Goal: Transaction & Acquisition: Purchase product/service

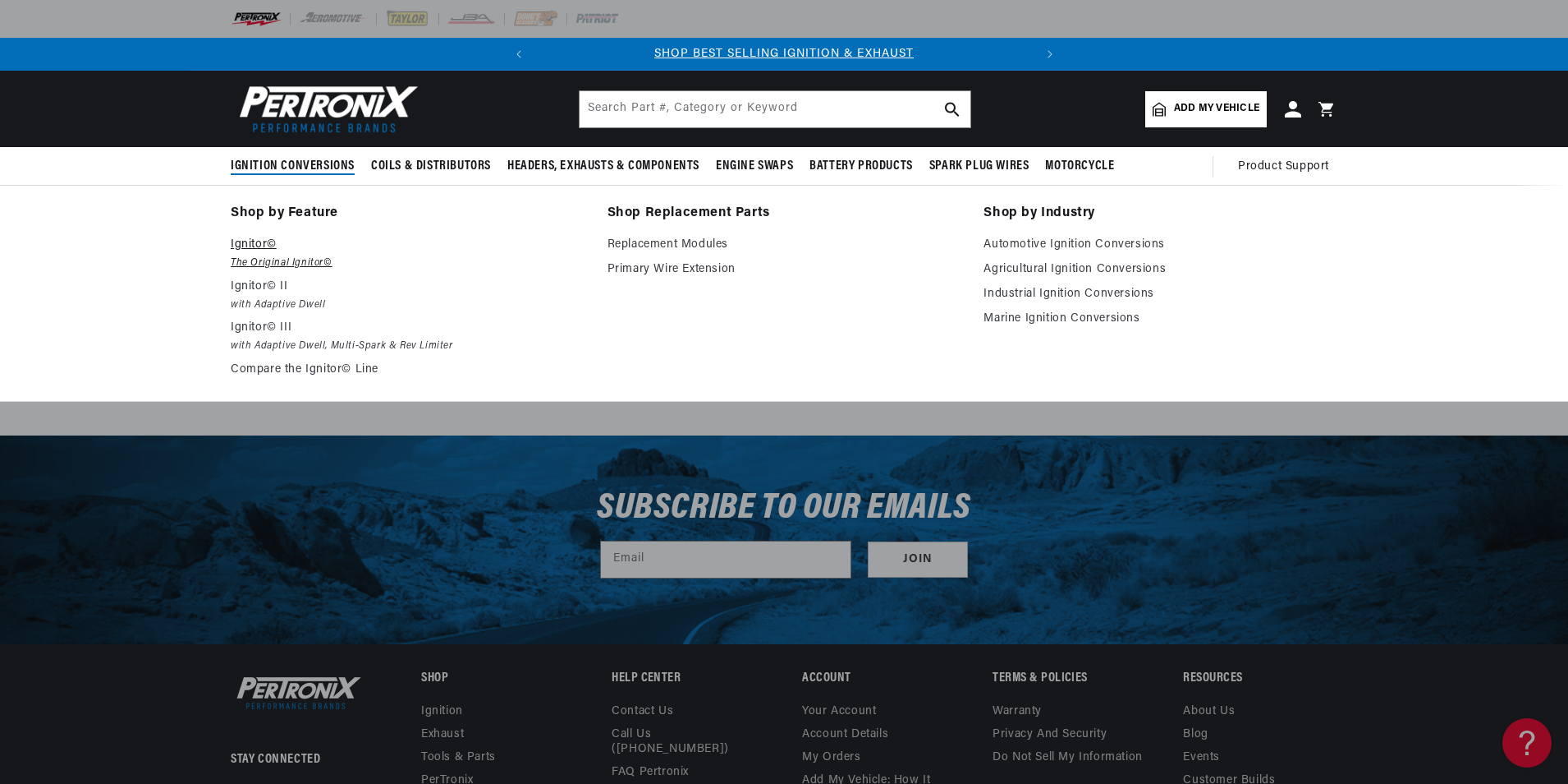
click at [286, 255] on em "The Original Ignitor©" at bounding box center [407, 263] width 354 height 17
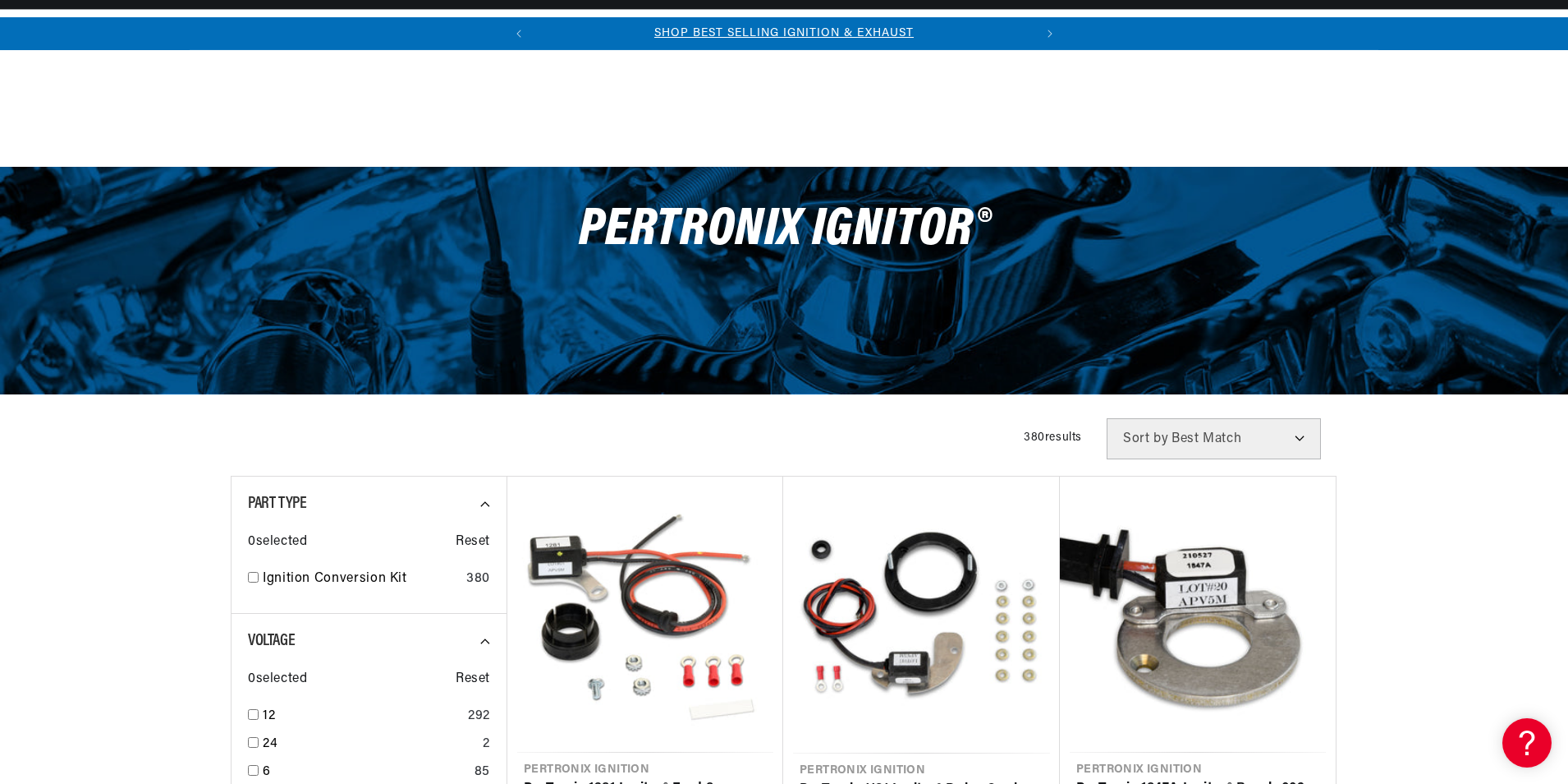
scroll to position [247, 0]
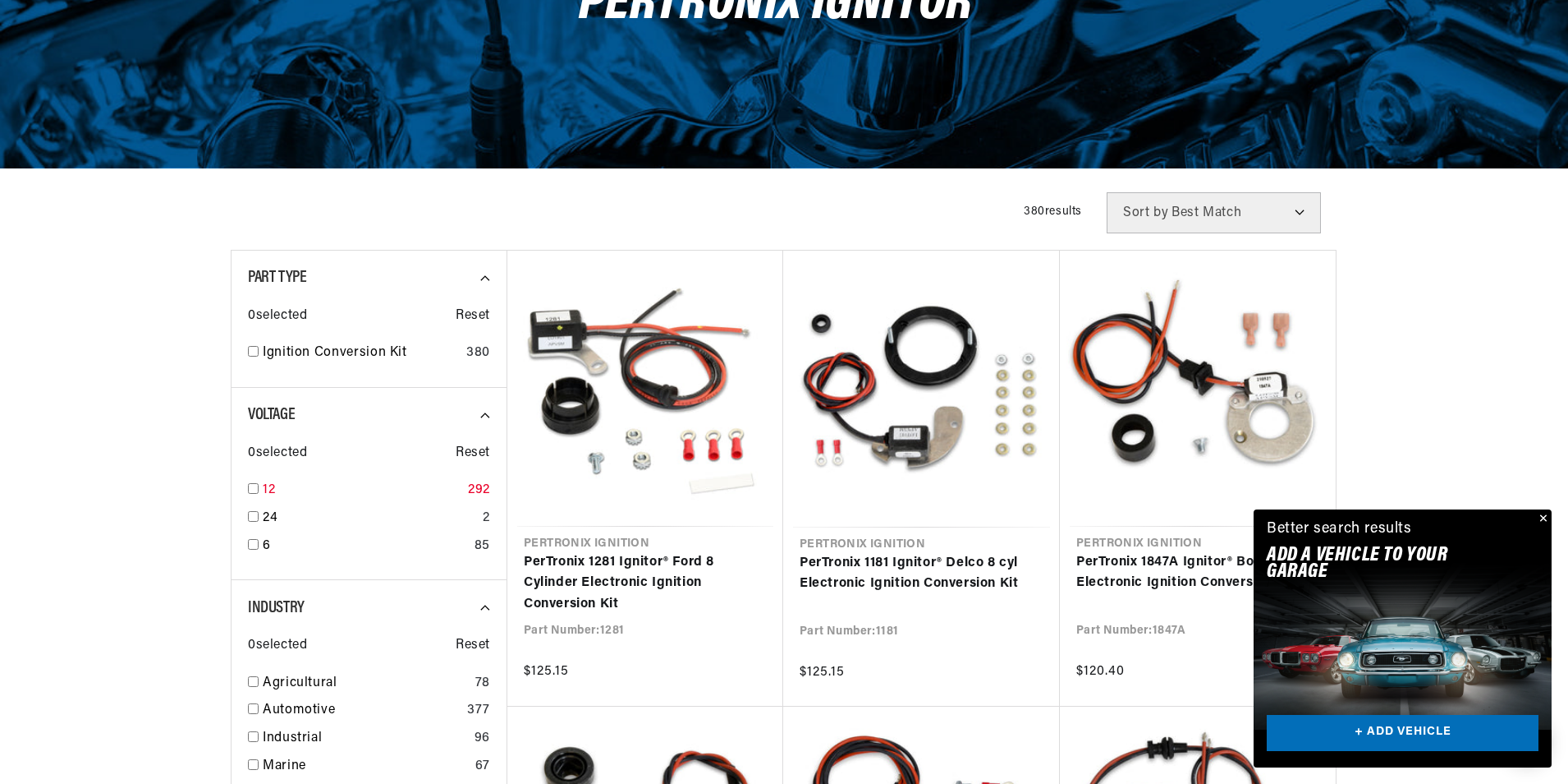
click at [257, 491] on input "checkbox" at bounding box center [254, 489] width 11 height 11
checkbox input "true"
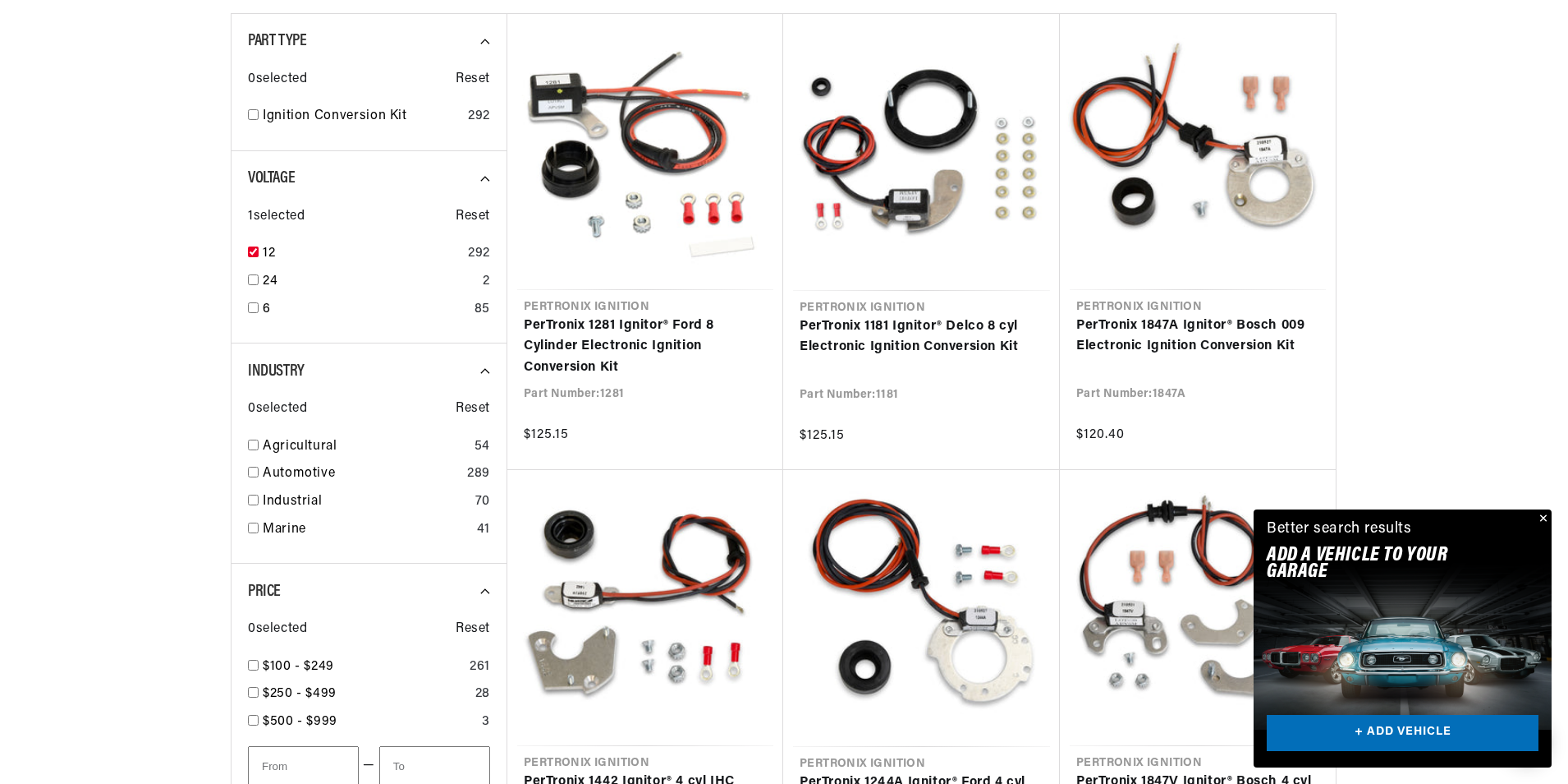
scroll to position [575, 0]
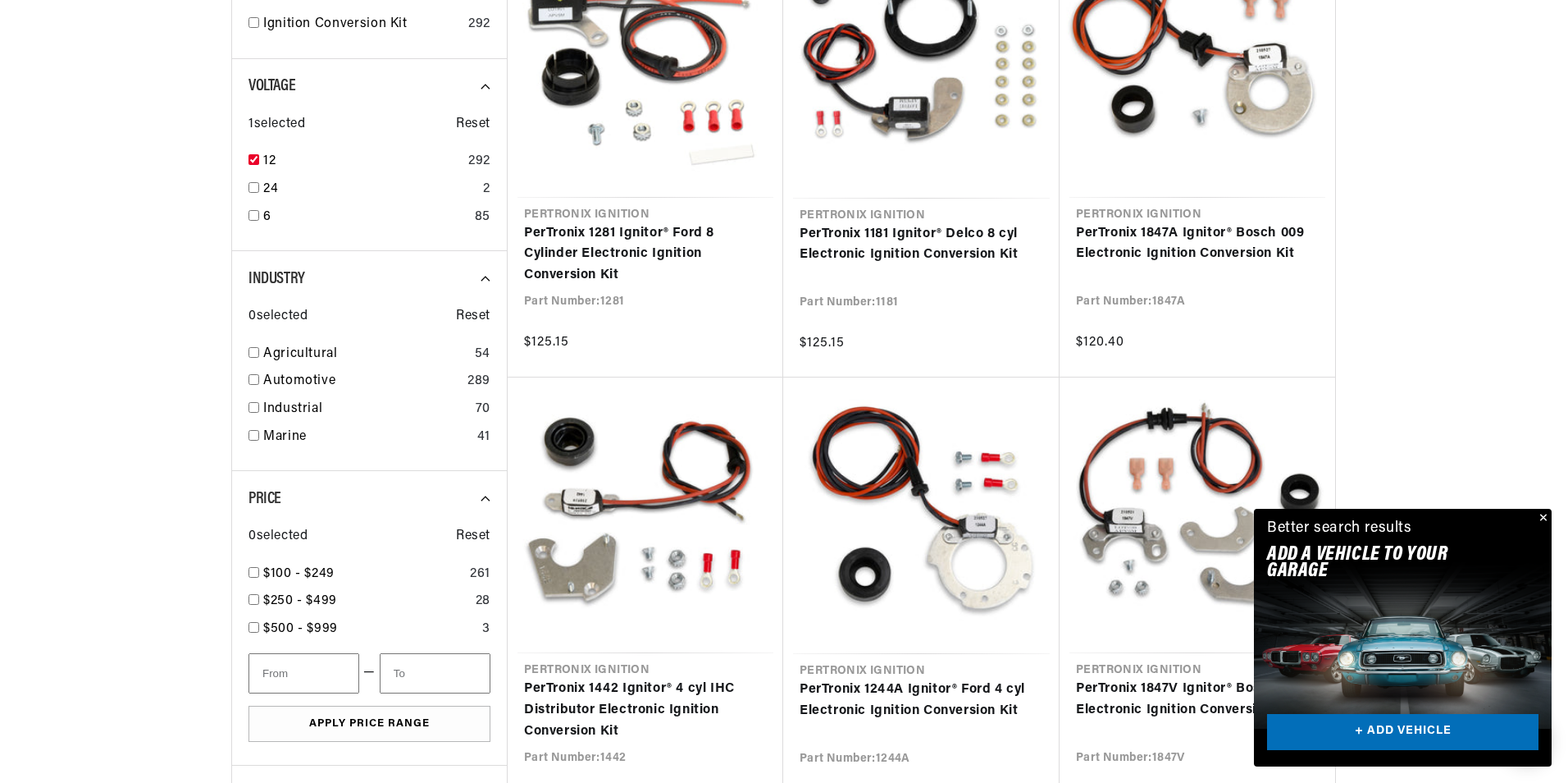
click at [1543, 515] on div "Close dialog FIND THE RIGHT PARTS Take our quick quiz using the button below, a…" at bounding box center [784, 391] width 1568 height 783
click at [1542, 520] on button "Close" at bounding box center [1540, 519] width 20 height 20
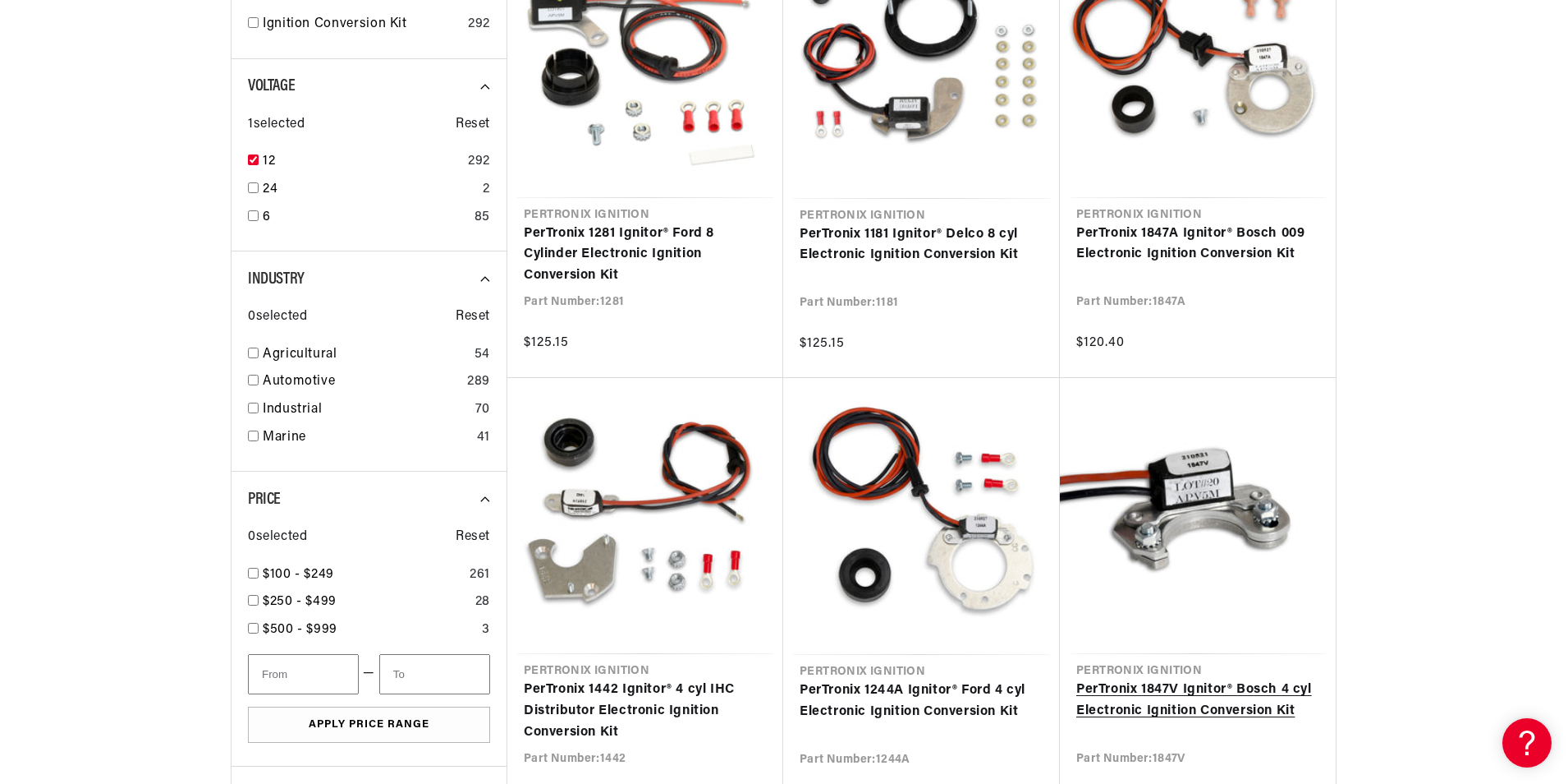
scroll to position [0, 0]
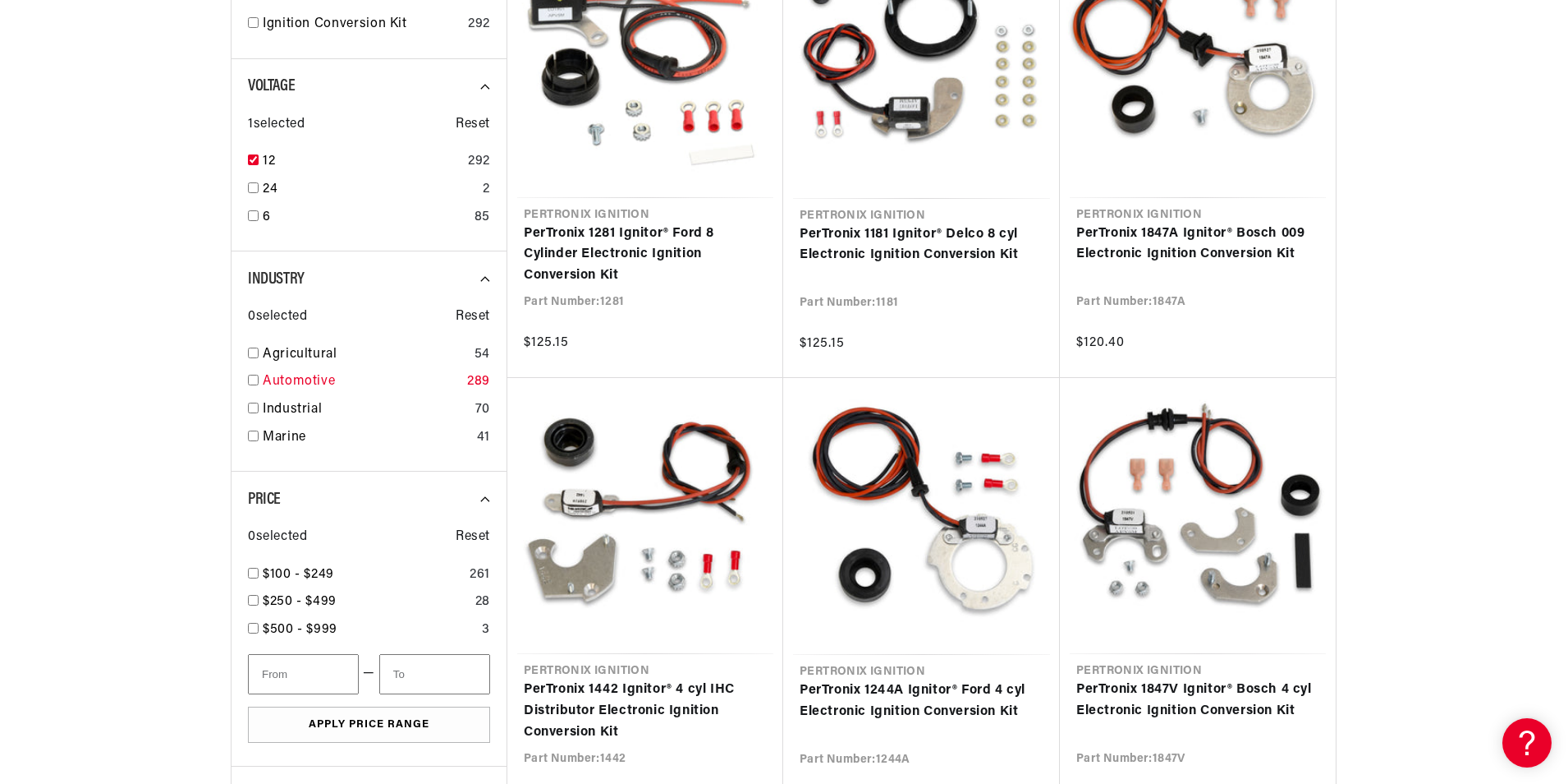
click at [253, 379] on input "checkbox" at bounding box center [254, 380] width 11 height 11
checkbox input "true"
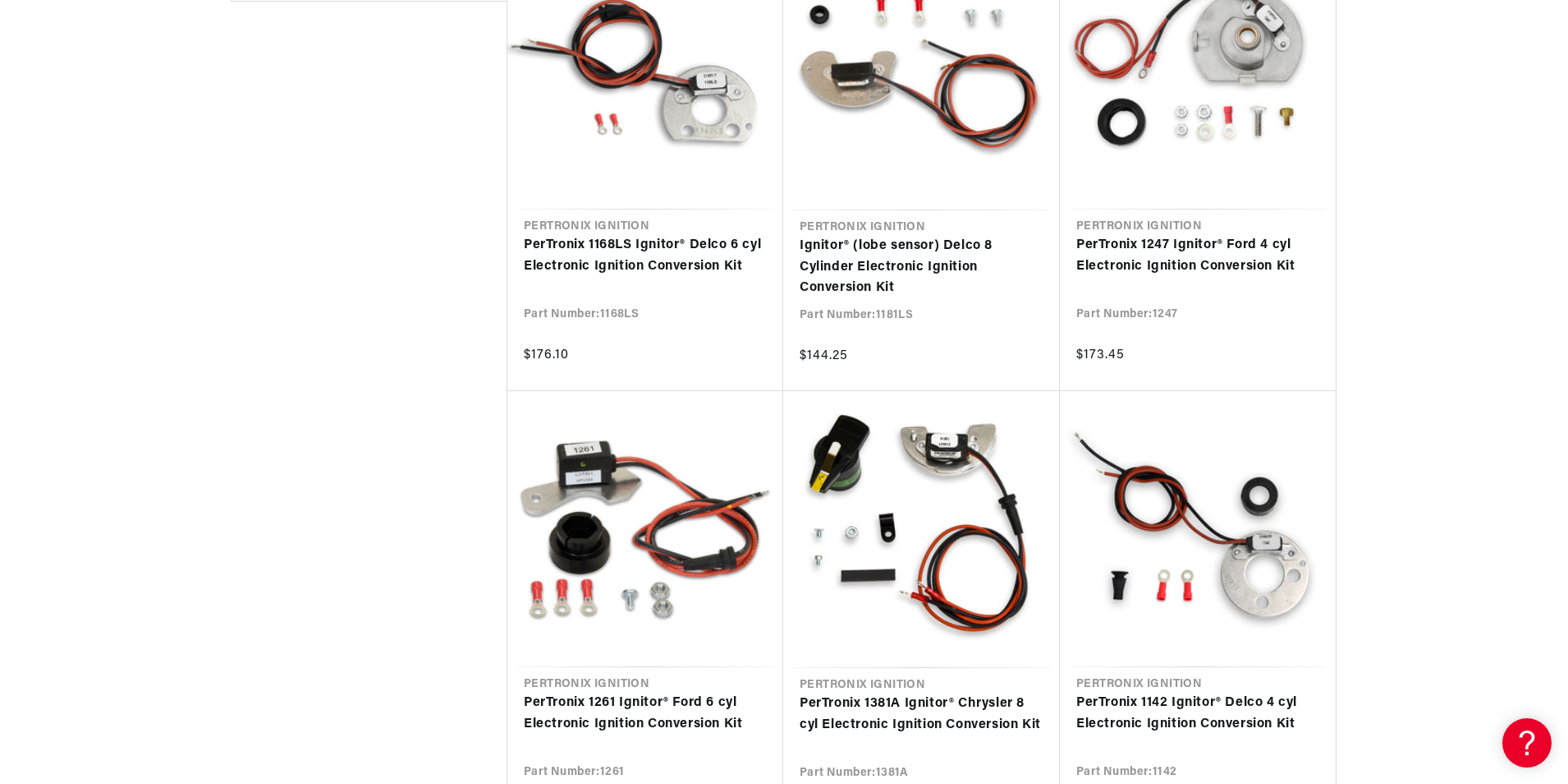
scroll to position [1479, 0]
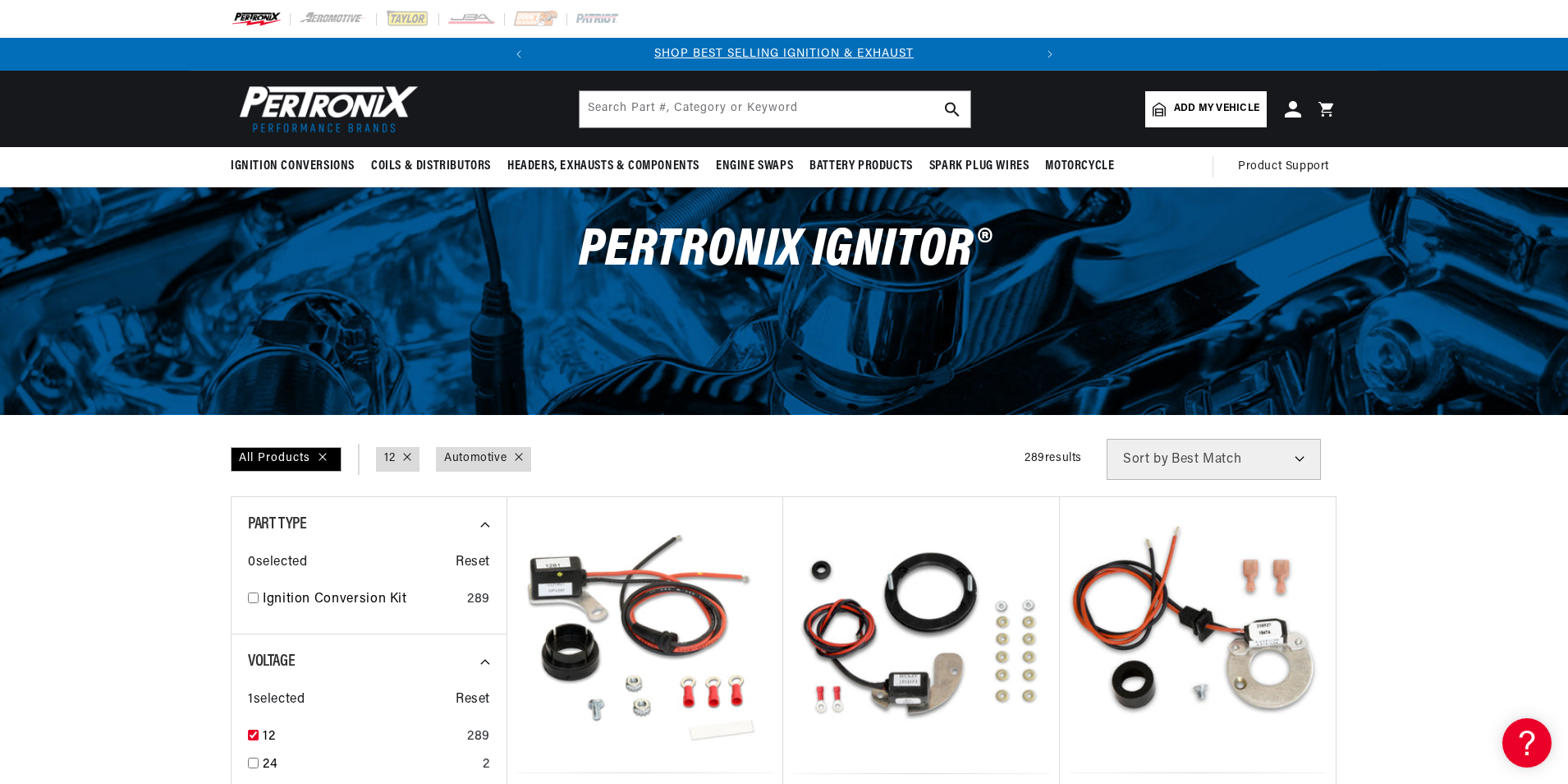
click at [1219, 104] on span "Add my vehicle" at bounding box center [1216, 108] width 85 height 15
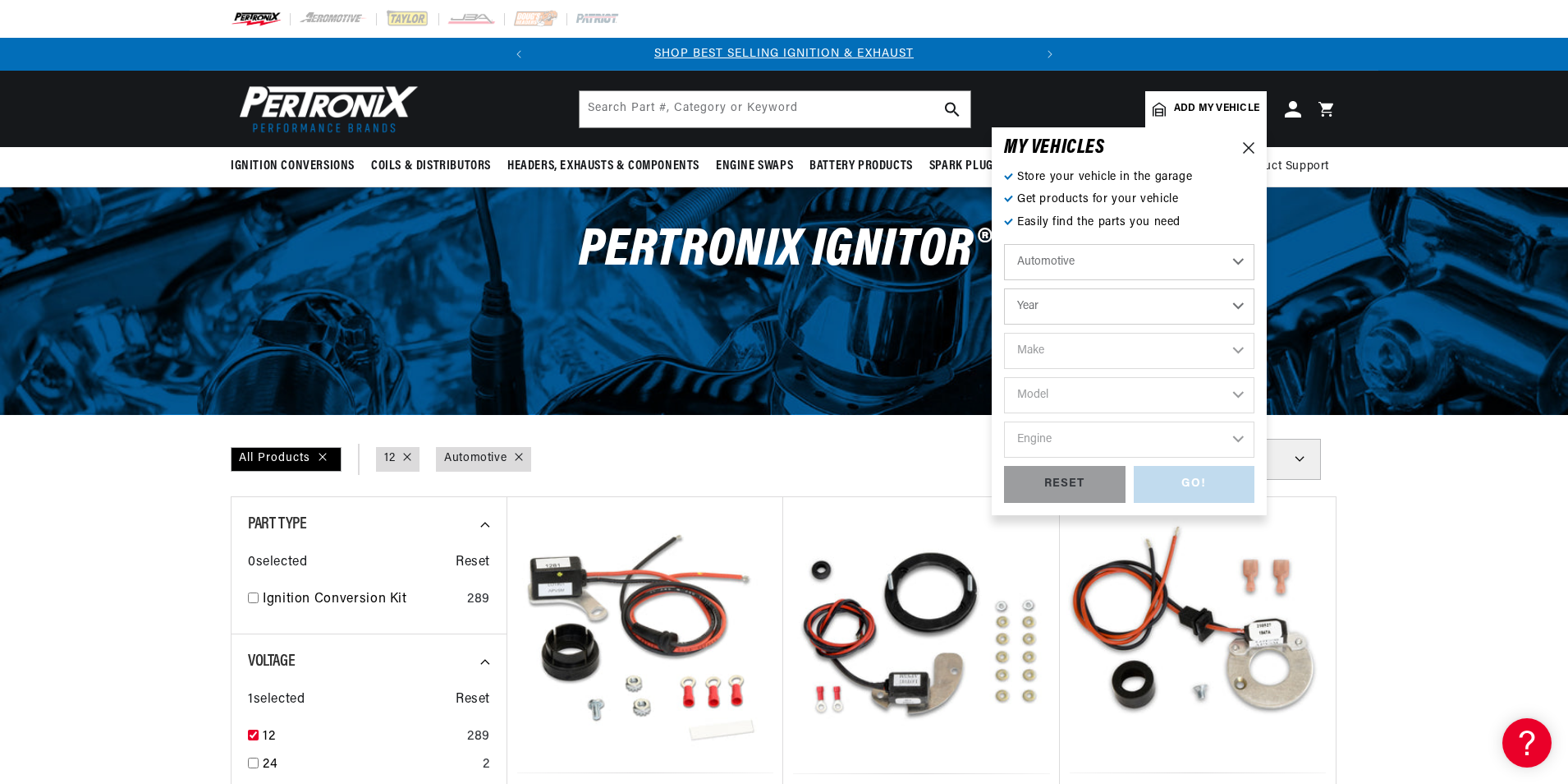
click at [1141, 258] on select "Automotive Agricultural Industrial Marine Motorcycle" at bounding box center [1129, 262] width 250 height 36
click at [1004, 244] on select "Automotive Agricultural Industrial Marine Motorcycle" at bounding box center [1129, 262] width 250 height 36
click at [1094, 309] on select "Year 2024 2023 2022 2021 2020 2019 2018 2017 2016 2015 2014 2013 2012 2011 2010…" at bounding box center [1129, 306] width 250 height 36
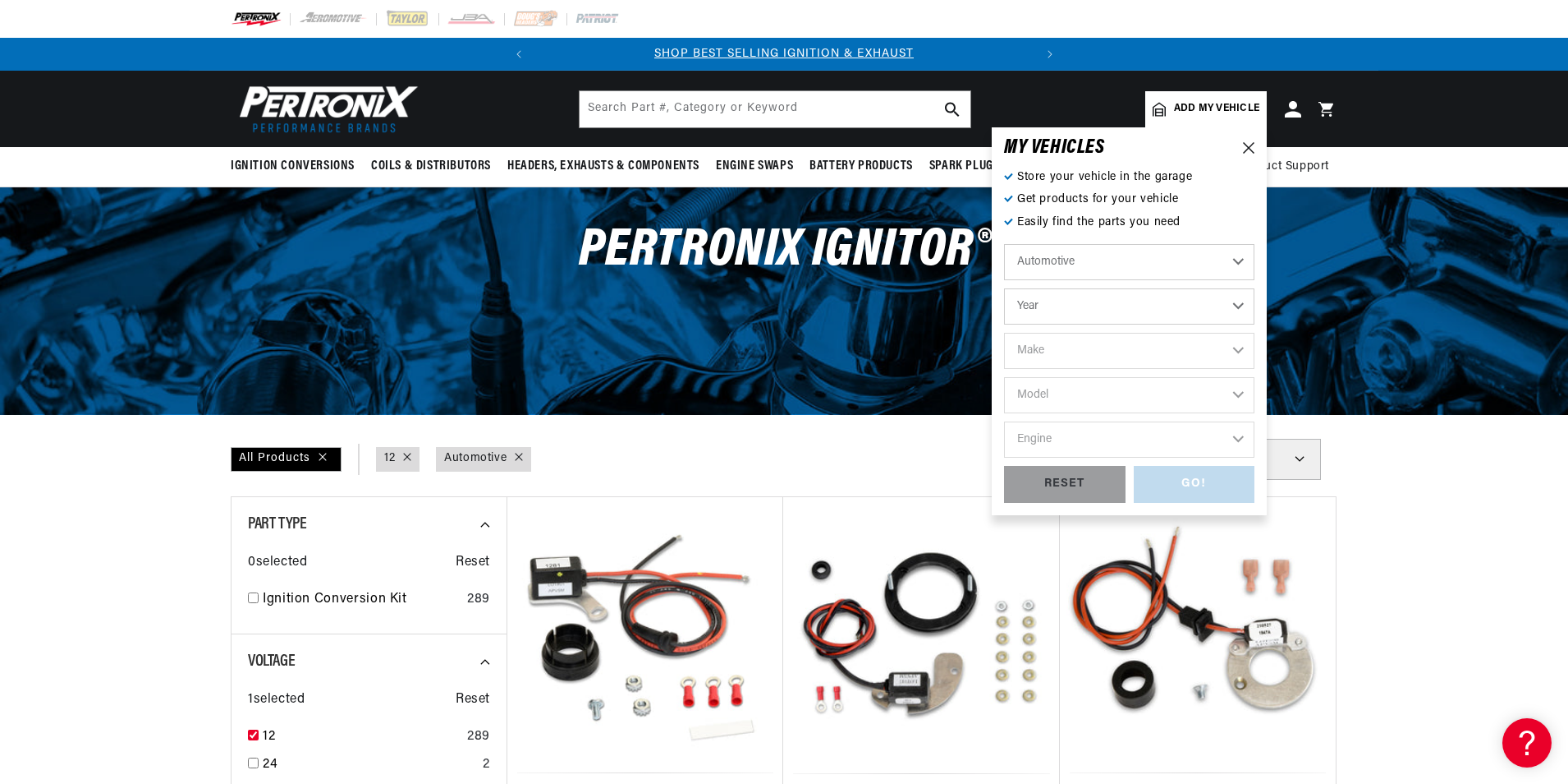
select select "1968"
click at [1004, 288] on select "Year 2024 2023 2022 2021 2020 2019 2018 2017 2016 2015 2014 2013 2012 2011 2010…" at bounding box center [1129, 306] width 250 height 36
select select "1968"
click at [1055, 355] on select "Make Alfa Romeo American Motors Aston Martin Austin Austin Healey Avanti Bentle…" at bounding box center [1129, 351] width 250 height 36
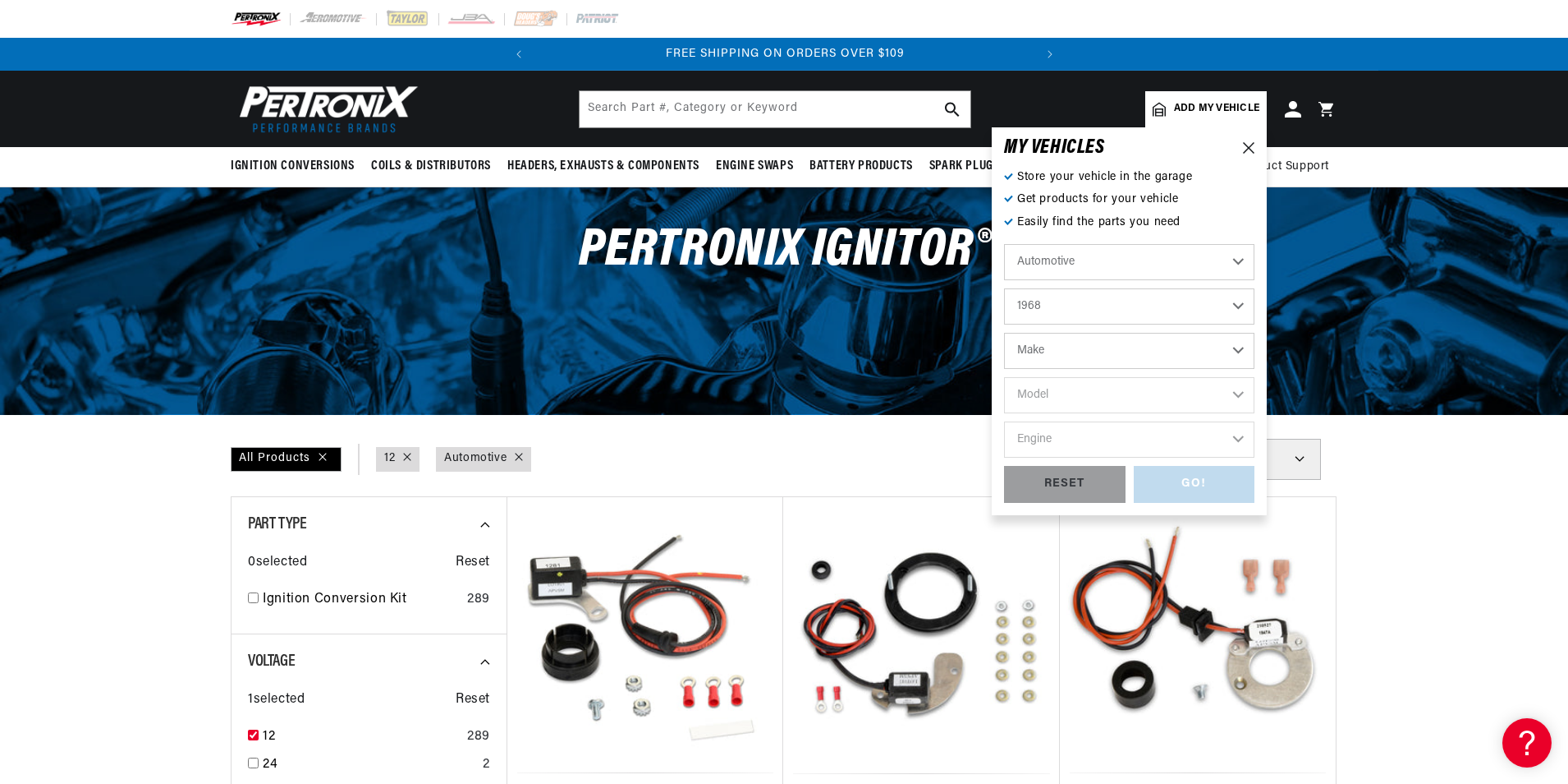
select select "Chevrolet"
click at [1004, 333] on select "Make Alfa Romeo American Motors Aston Martin Austin Austin Healey Avanti Bentle…" at bounding box center [1129, 351] width 250 height 36
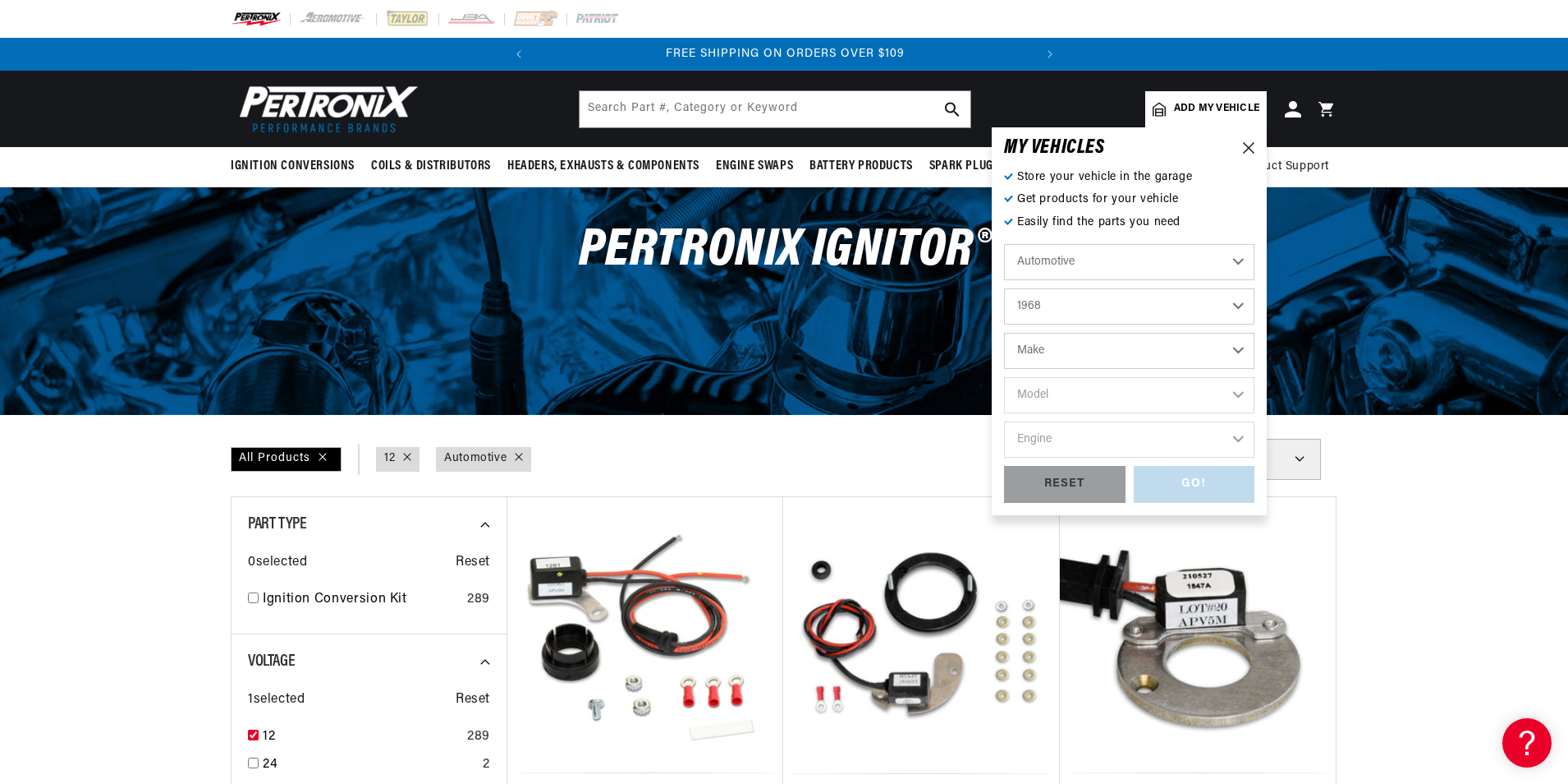
select select "Chevrolet"
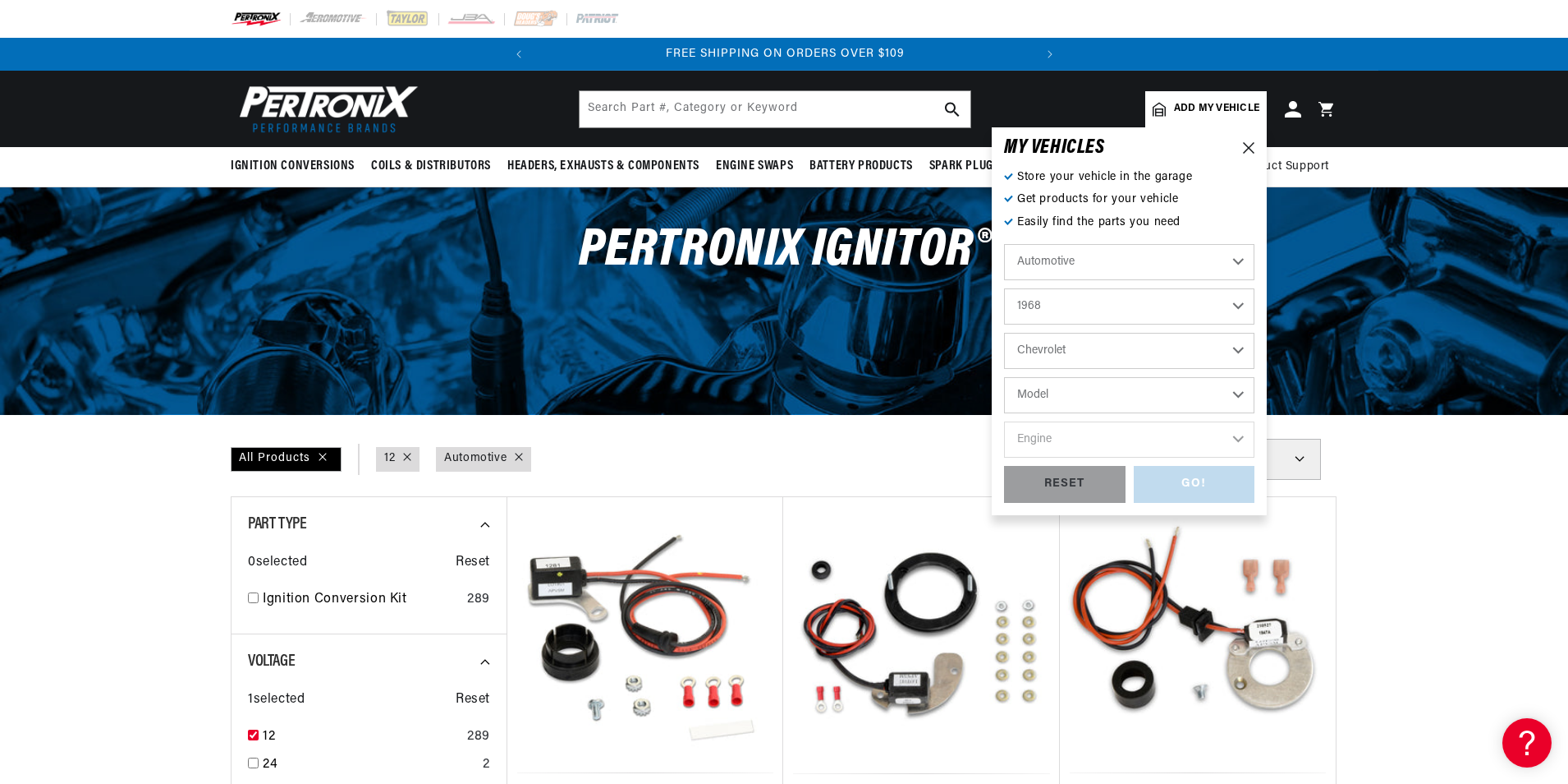
click at [1074, 395] on select "Model Bel Air Biscayne C10 Pickup C10 Suburban C20 Pickup C20 Suburban C30 Pick…" at bounding box center [1129, 395] width 250 height 36
select select "Camaro"
click at [1004, 377] on select "Model Bel Air Biscayne C10 Pickup C10 Suburban C20 Pickup C20 Suburban C30 Pick…" at bounding box center [1129, 395] width 250 height 36
select select "Camaro"
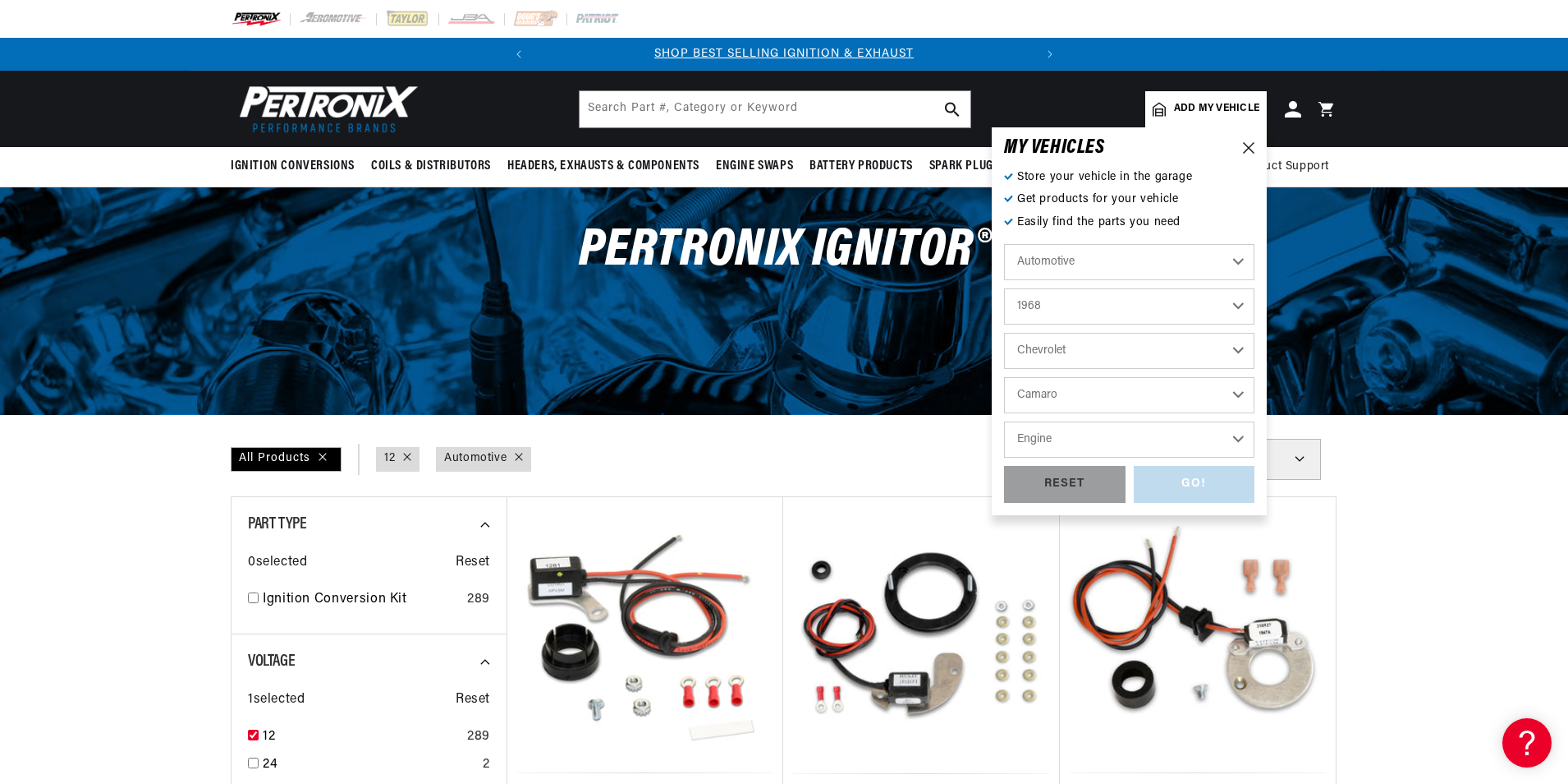
click at [1096, 449] on select "Engine 6.6L 230cid / 3.8L 250cid / 4.1L 302cid / 4.9L 305cid / 5.0L 307cid / 5.…" at bounding box center [1129, 439] width 250 height 36
select select "327cid-5.3L"
click at [1004, 421] on select "Engine 6.6L 230cid / 3.8L 250cid / 4.1L 302cid / 4.9L 305cid / 5.0L 307cid / 5.…" at bounding box center [1129, 439] width 250 height 36
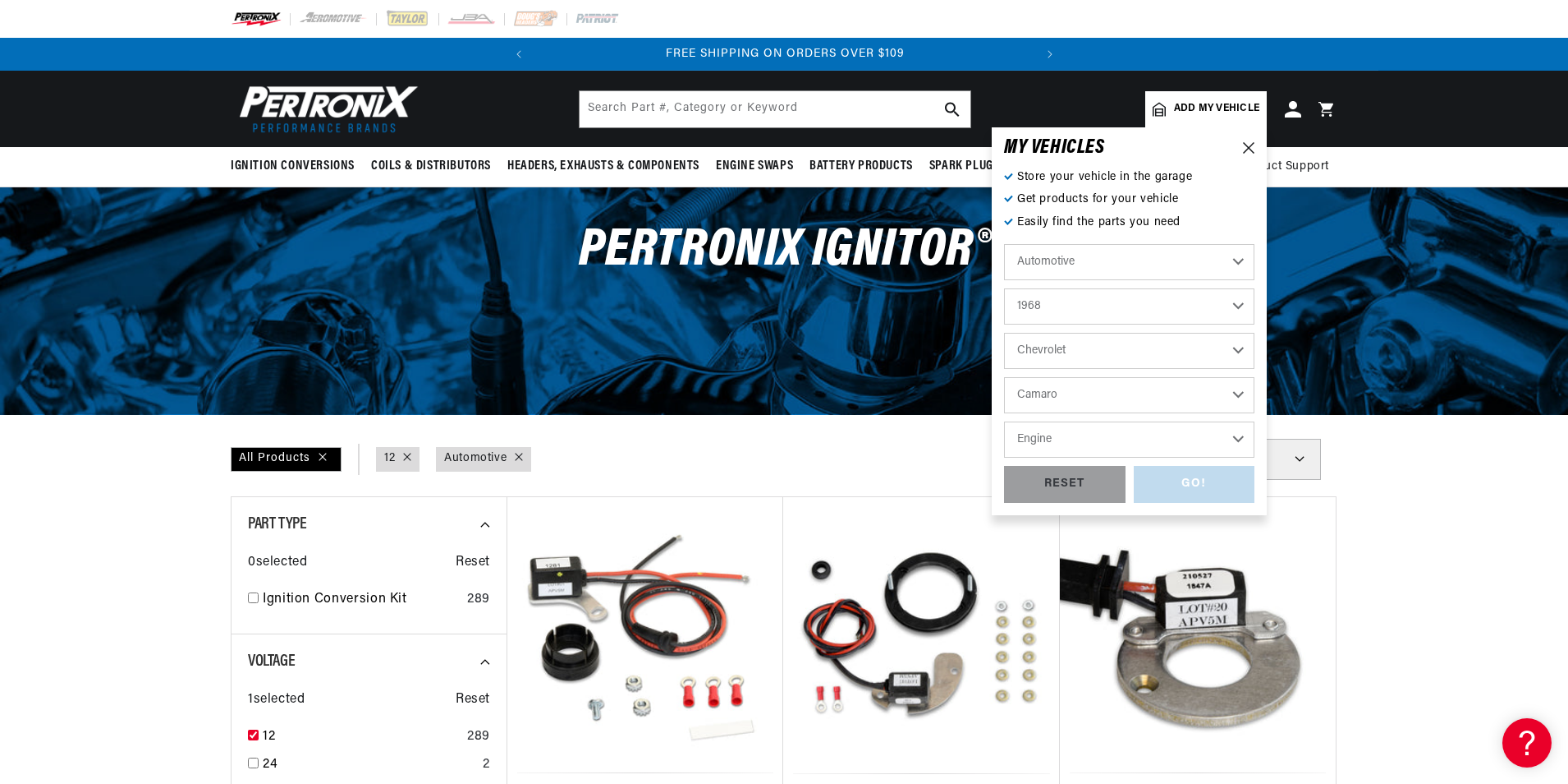
select select "327cid-5.3L"
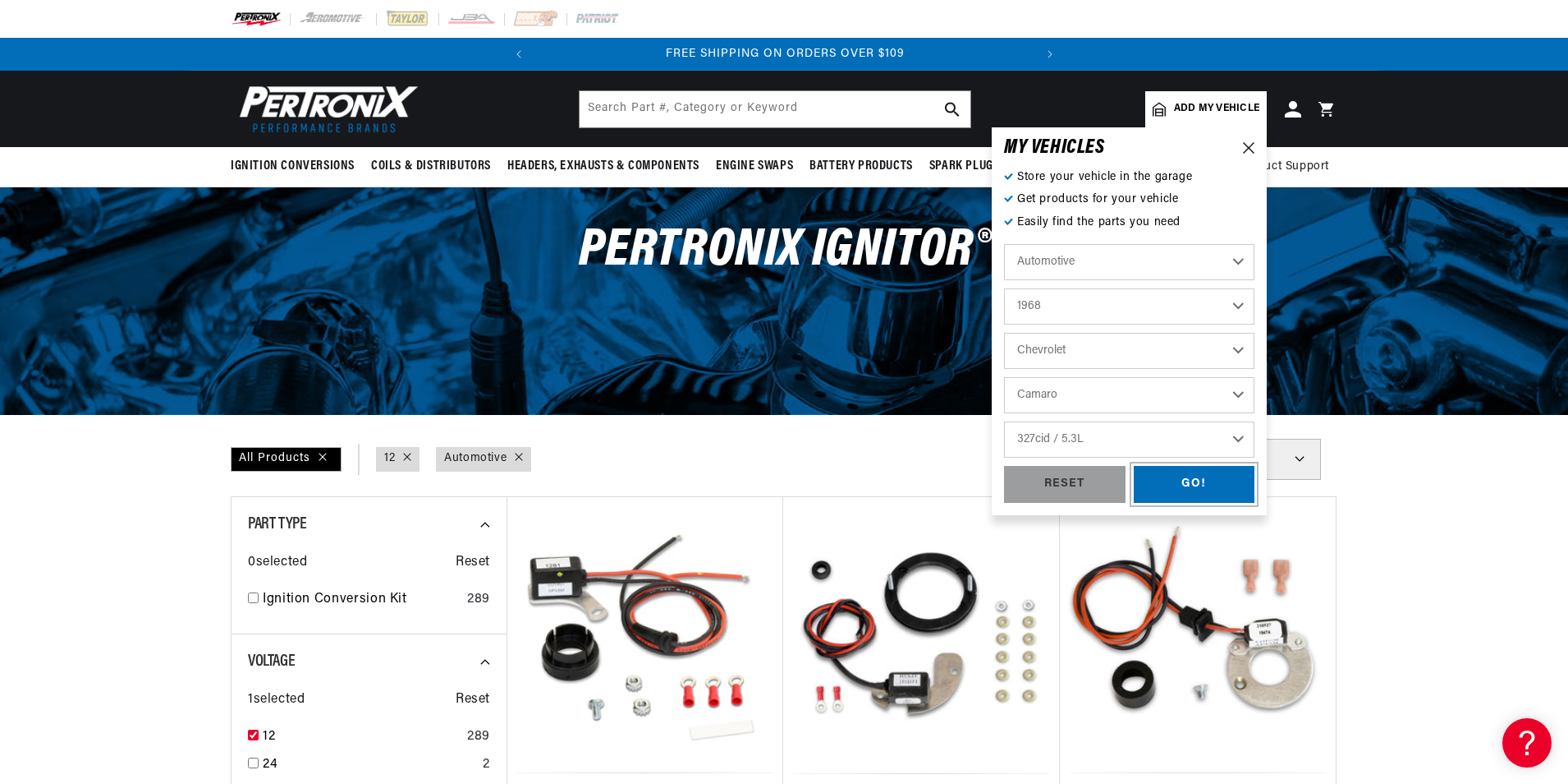
click at [1191, 484] on div "GO!" at bounding box center [1194, 483] width 121 height 37
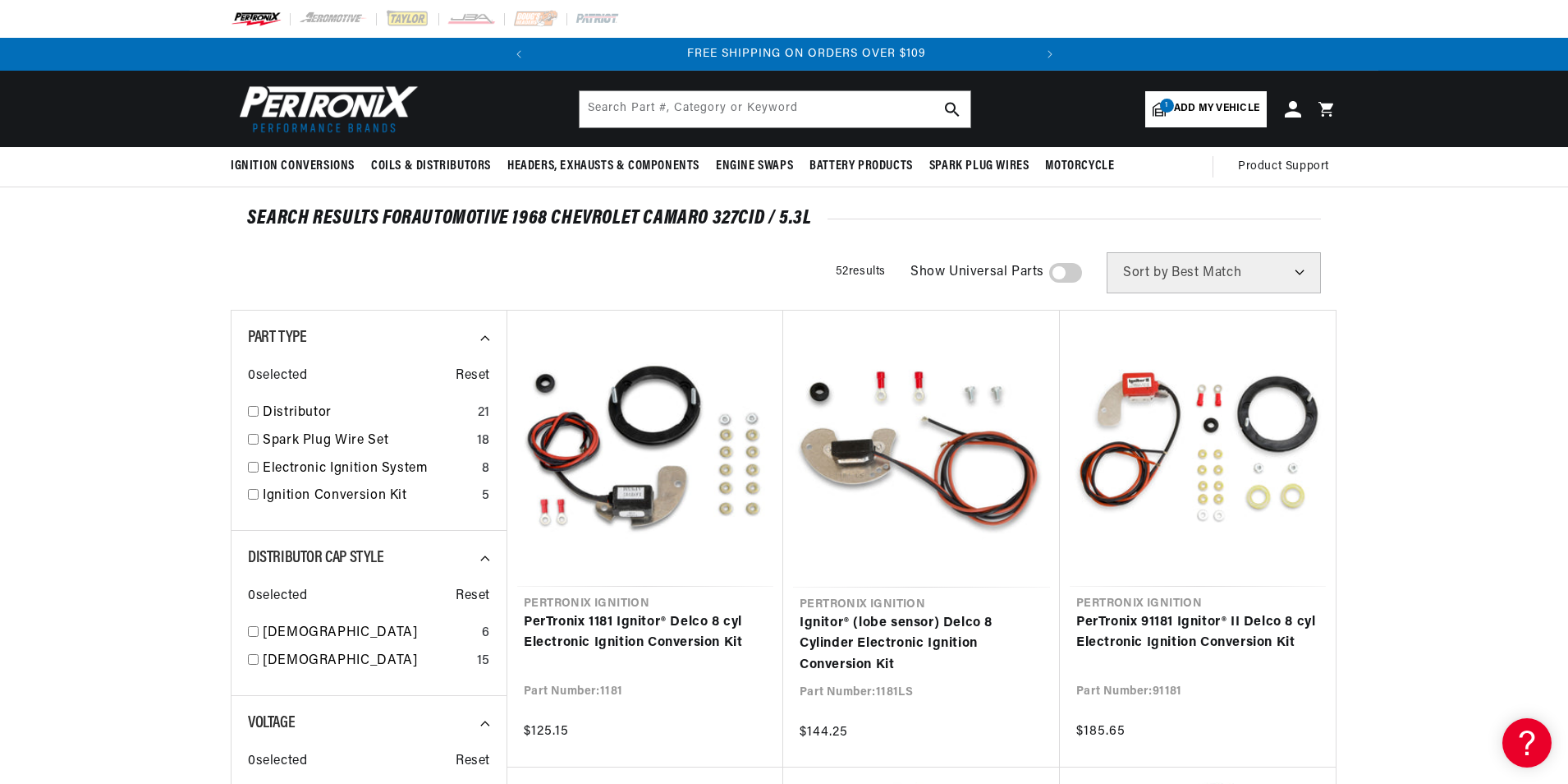
scroll to position [0, 497]
